Goal: Communication & Community: Answer question/provide support

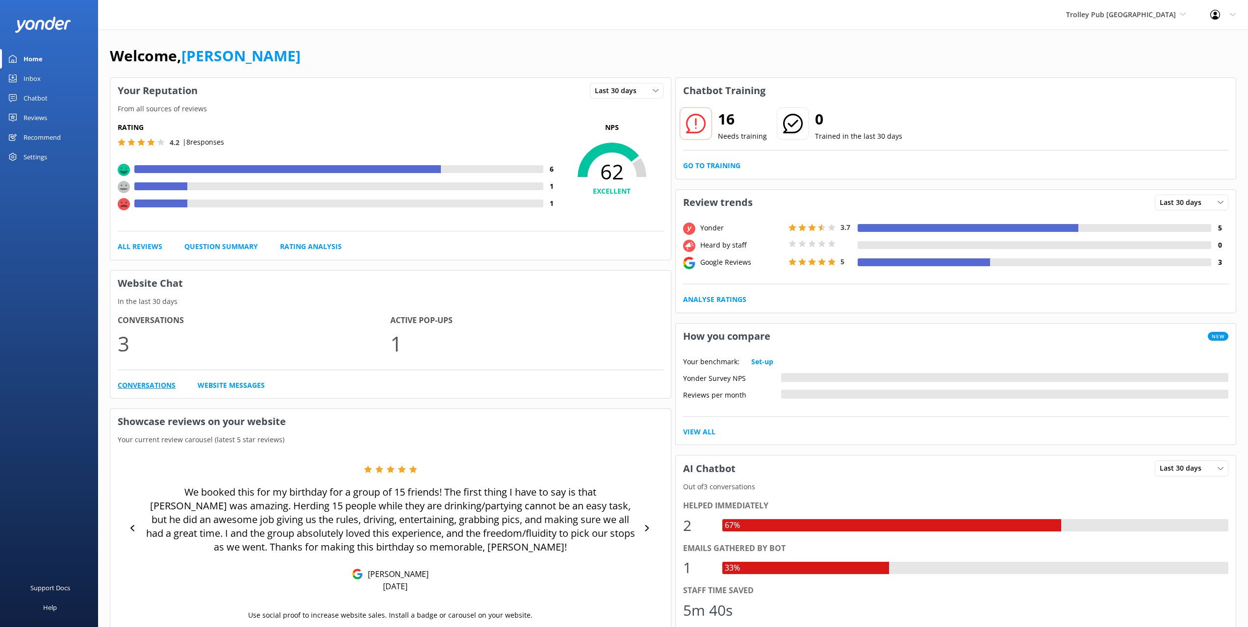
click at [143, 388] on link "Conversations" at bounding box center [147, 385] width 58 height 11
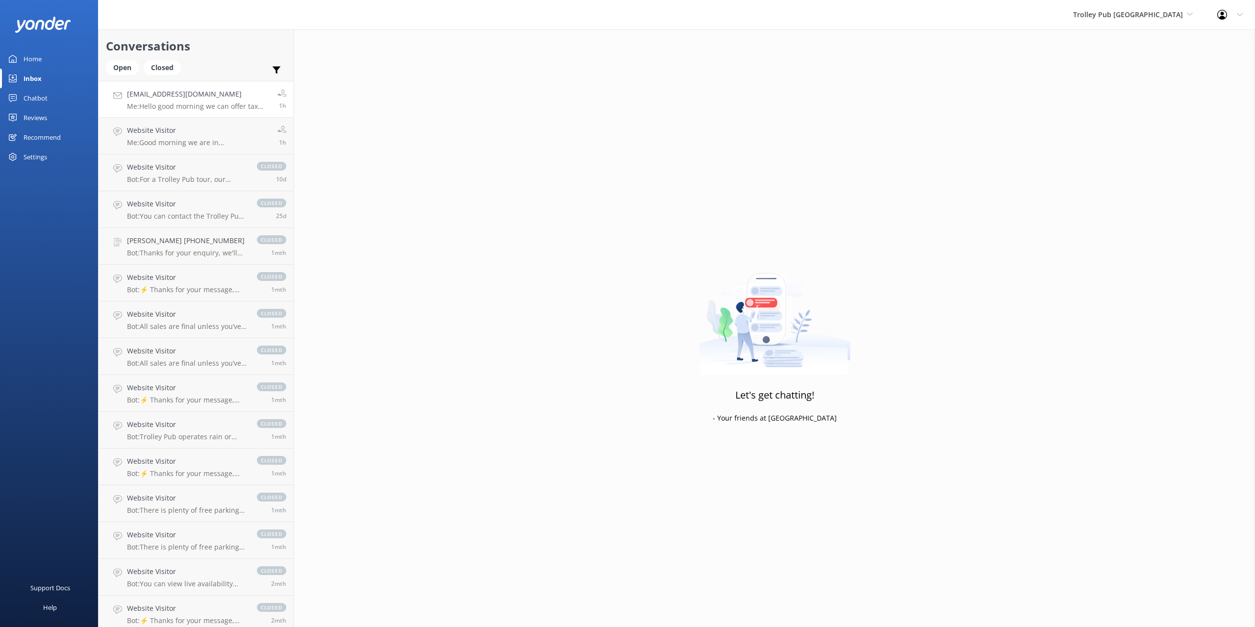
click at [222, 102] on p "Me: Hello good morning we can offer tax exempt trips for groups that are tax ex…" at bounding box center [198, 106] width 143 height 9
